Goal: Task Accomplishment & Management: Use online tool/utility

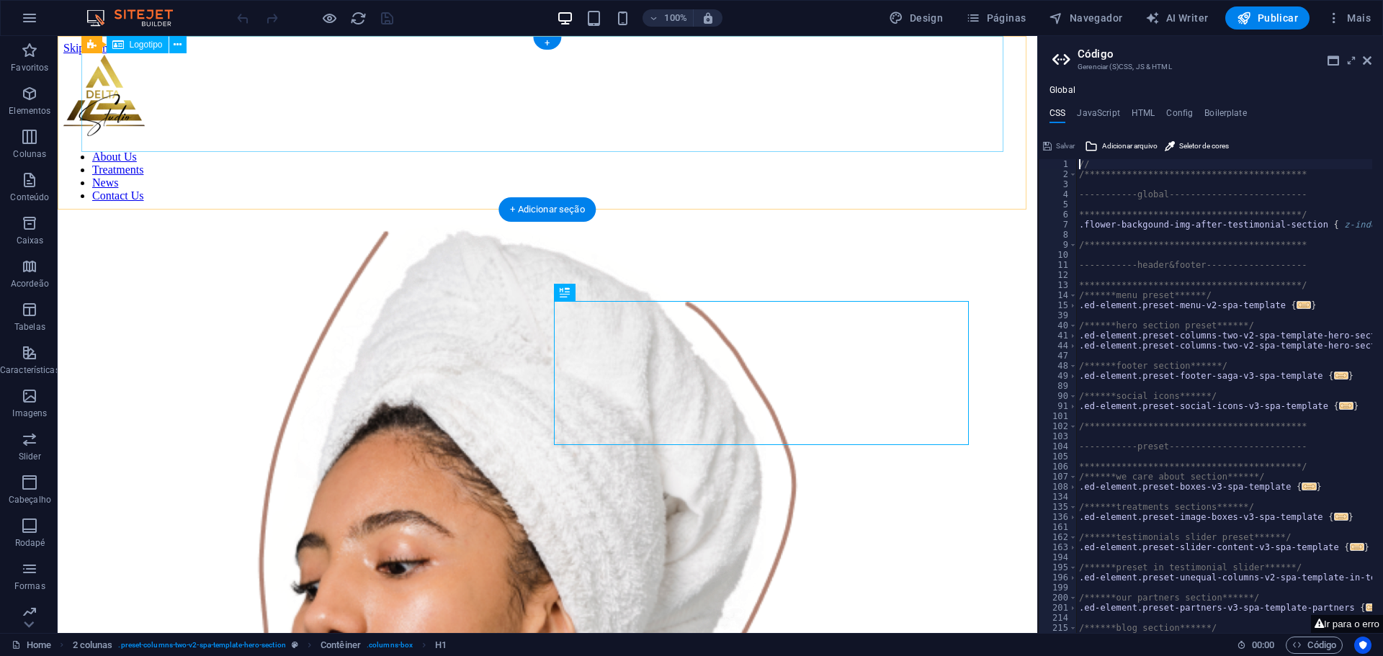
click at [543, 97] on div at bounding box center [547, 97] width 968 height 84
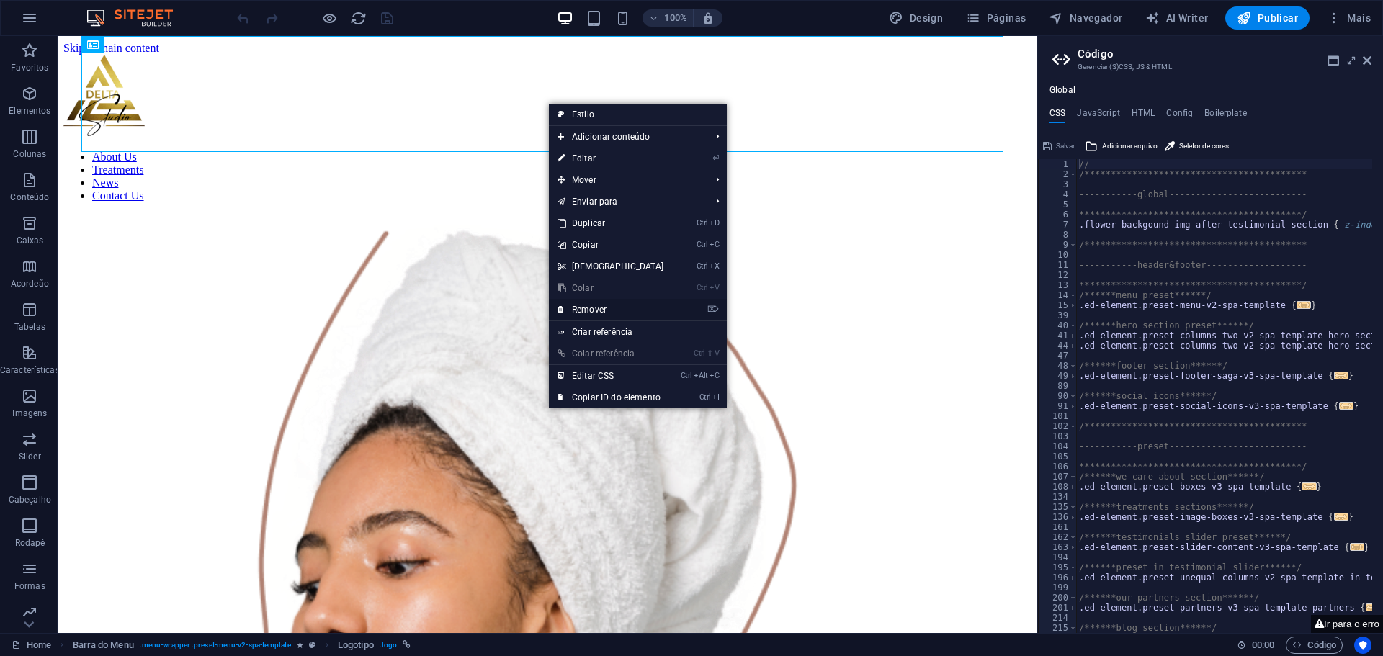
click at [599, 309] on link "⌦ Remover" at bounding box center [611, 310] width 124 height 22
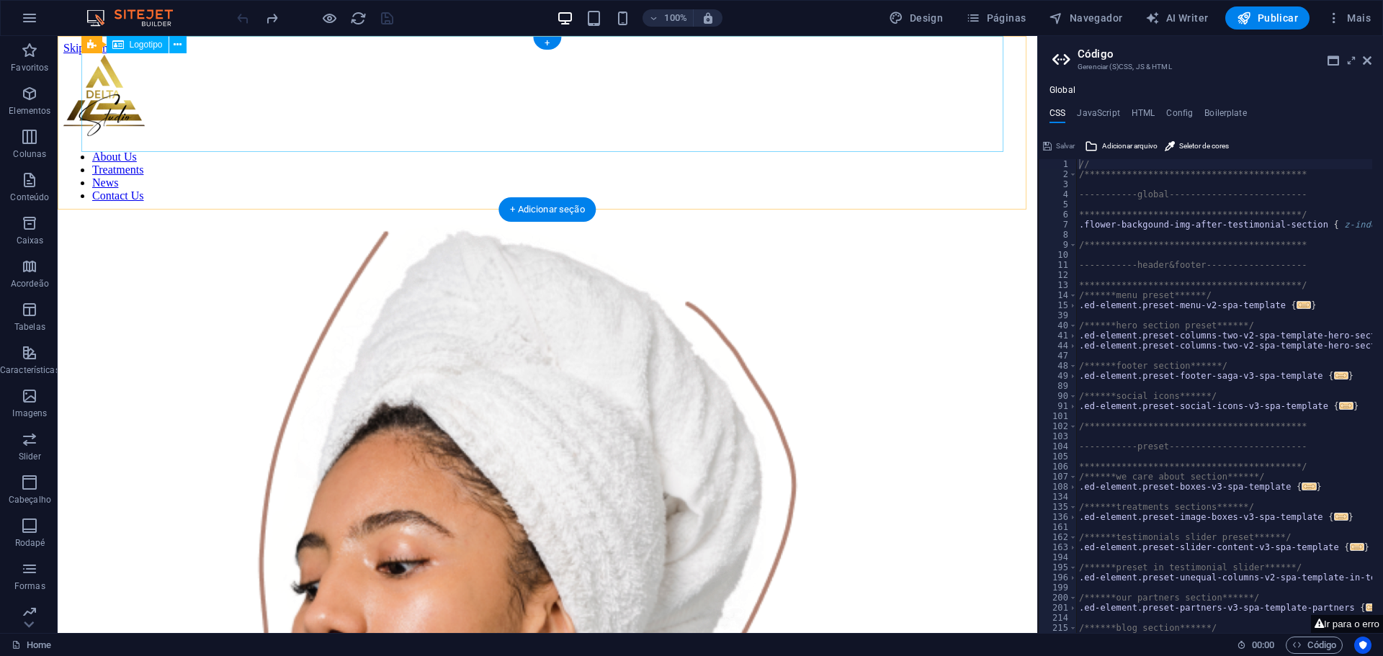
click at [536, 97] on div at bounding box center [547, 97] width 968 height 84
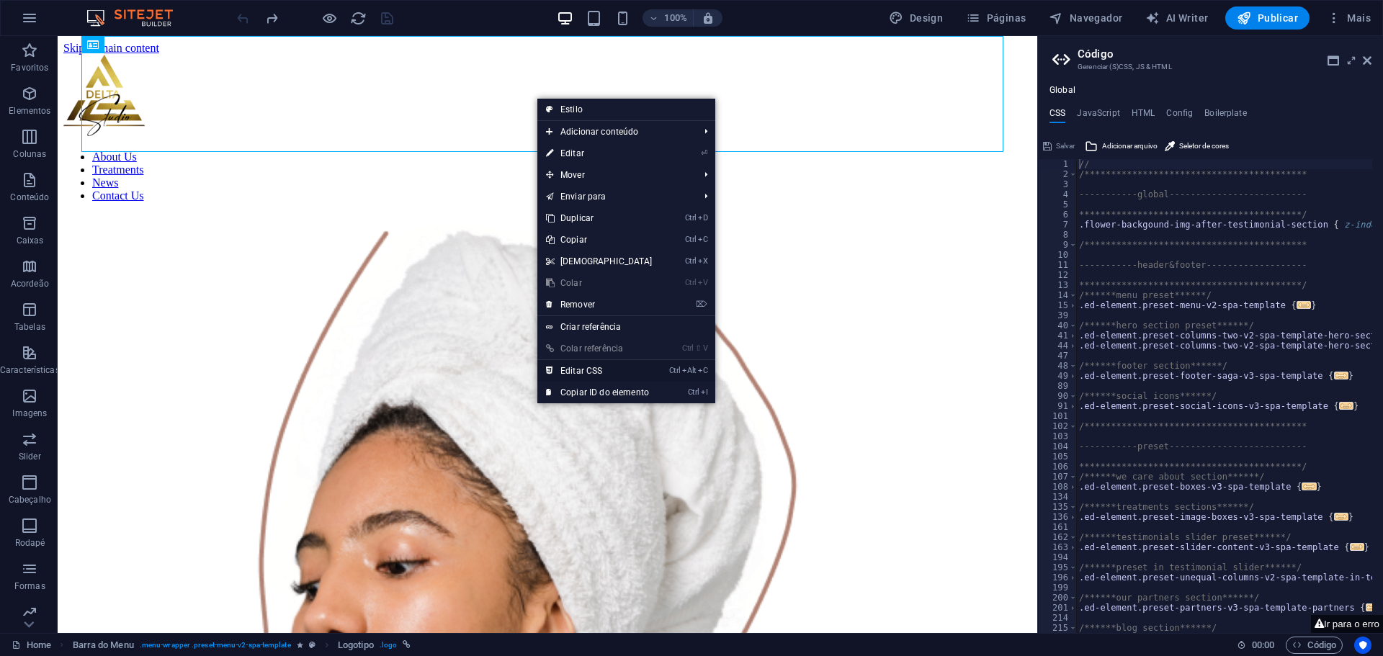
click at [590, 371] on link "Ctrl Alt C Editar CSS" at bounding box center [599, 371] width 124 height 22
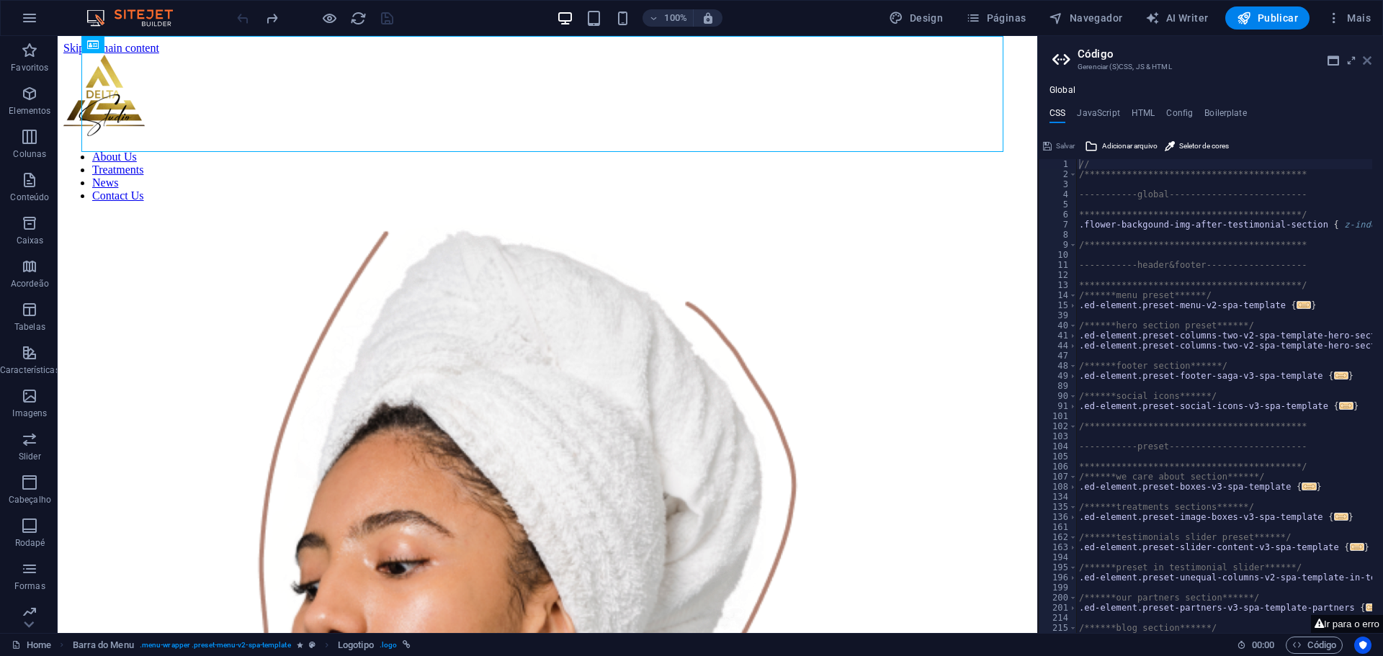
click at [1366, 58] on icon at bounding box center [1367, 61] width 9 height 12
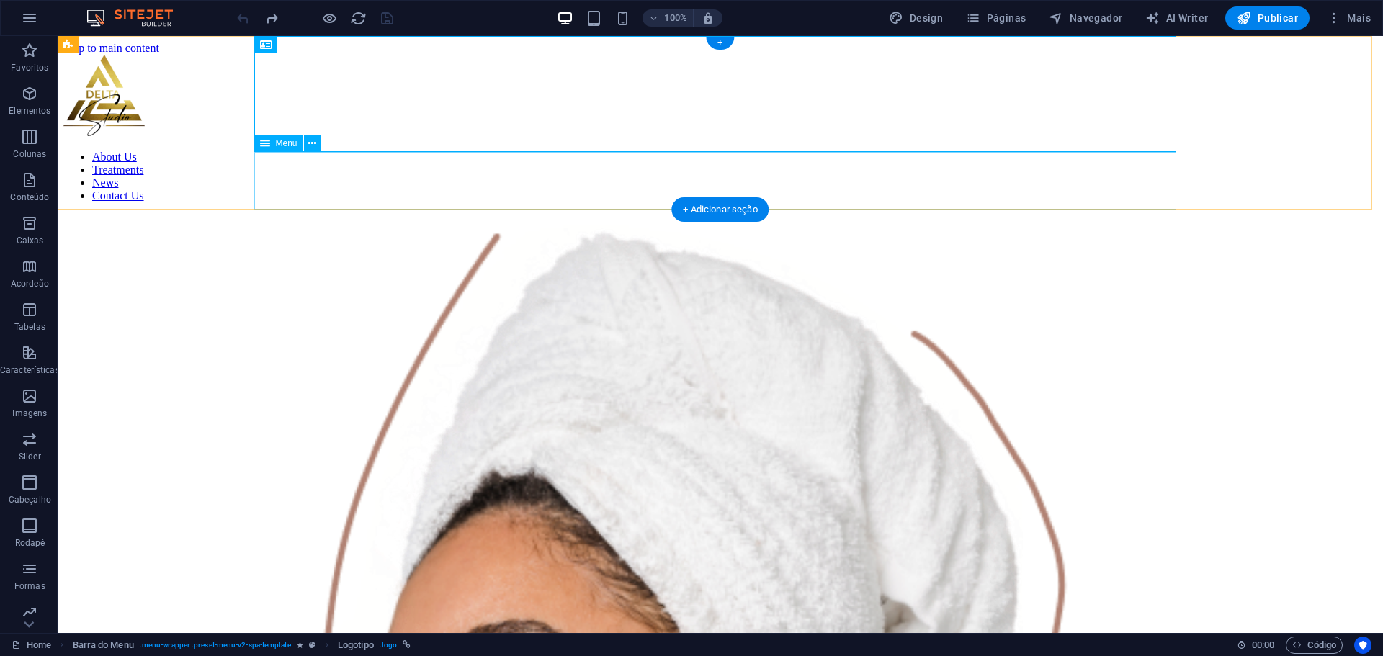
click at [372, 178] on nav "About Us Treatments News Contact Us" at bounding box center [720, 177] width 1314 height 52
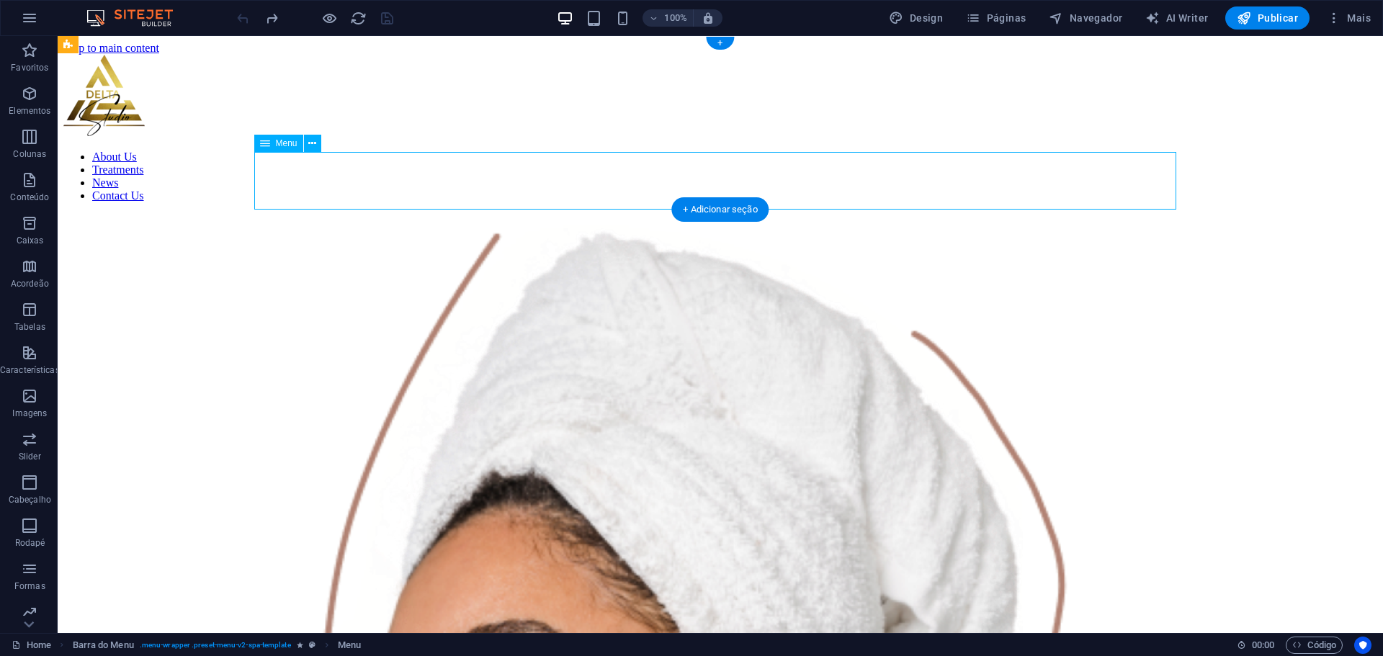
click at [386, 181] on nav "About Us Treatments News Contact Us" at bounding box center [720, 177] width 1314 height 52
select select "1"
select select
select select "2"
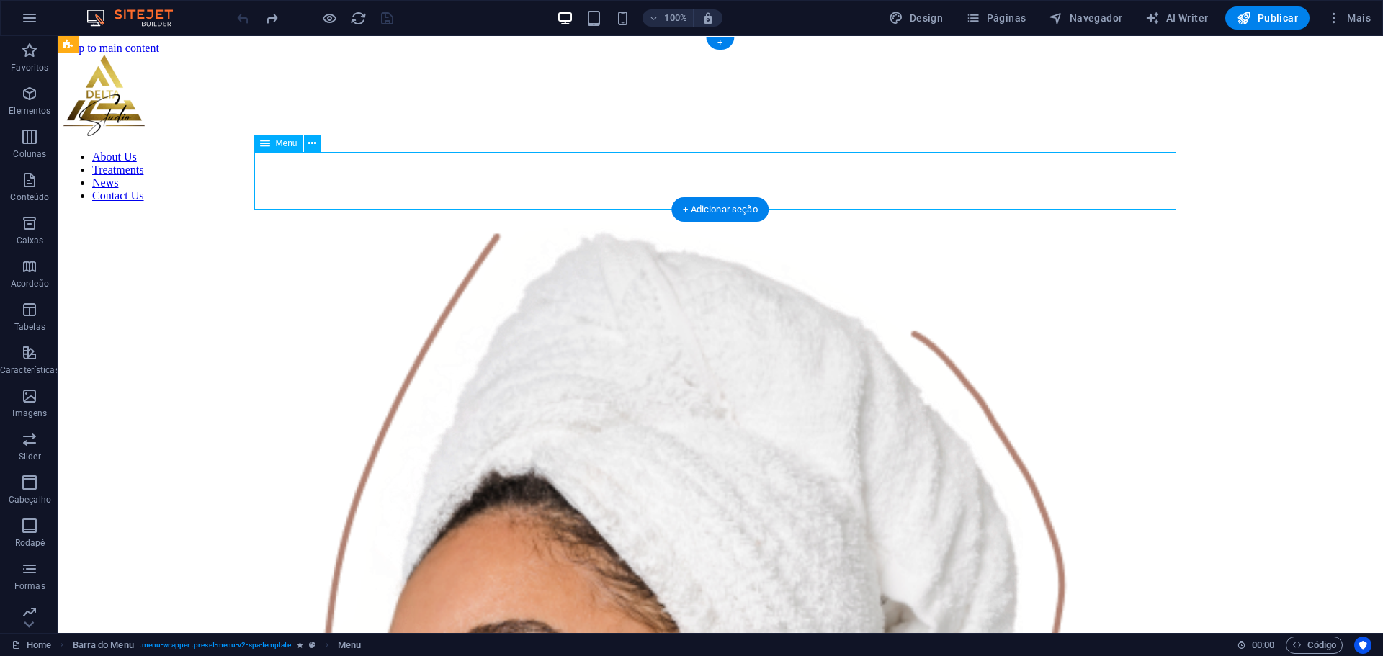
select select
select select "3"
select select
select select "4"
select select
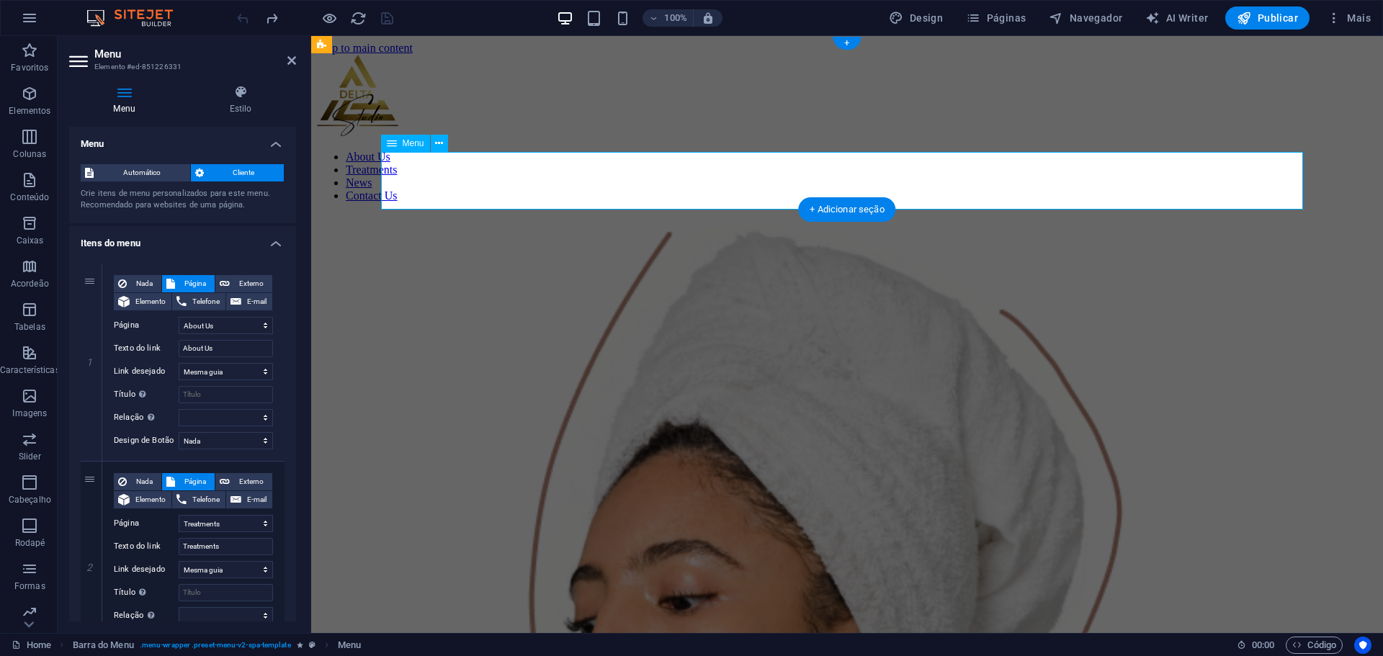
click at [457, 182] on nav "About Us Treatments News Contact Us" at bounding box center [847, 177] width 1060 height 52
click at [474, 182] on nav "About Us Treatments News Contact Us" at bounding box center [847, 177] width 1060 height 52
